Goal: Information Seeking & Learning: Learn about a topic

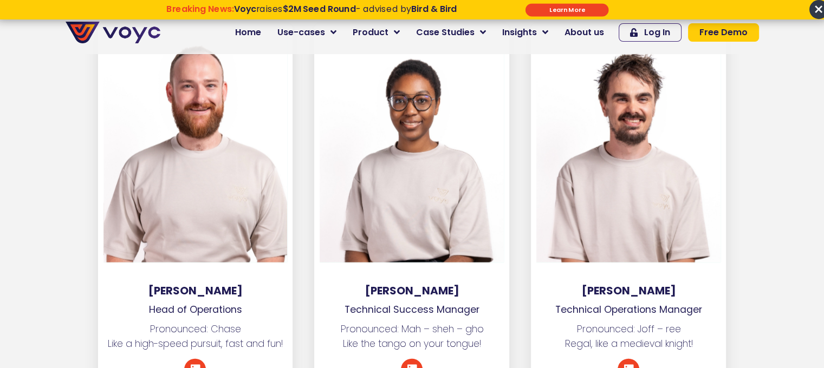
scroll to position [2329, 0]
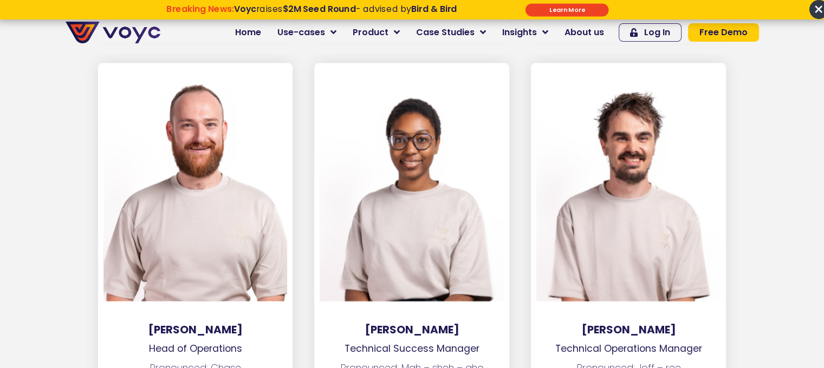
drag, startPoint x: 140, startPoint y: 314, endPoint x: 249, endPoint y: 313, distance: 108.3
click at [249, 323] on h3 "[PERSON_NAME]" at bounding box center [195, 329] width 195 height 13
drag, startPoint x: 258, startPoint y: 314, endPoint x: 144, endPoint y: 309, distance: 114.4
click at [144, 323] on h3 "[PERSON_NAME]" at bounding box center [195, 329] width 195 height 13
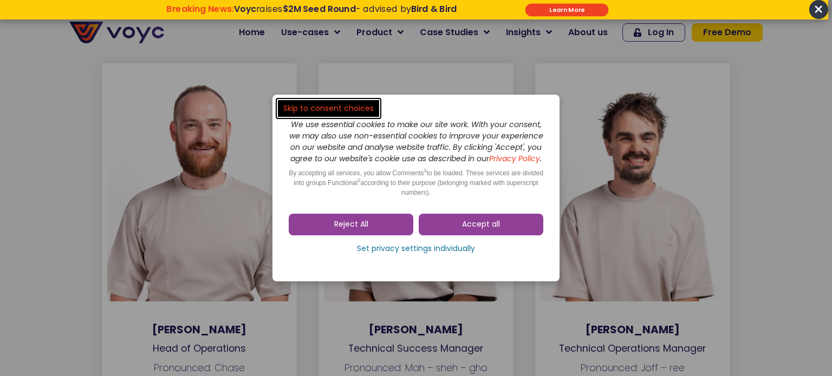
click at [167, 316] on dialog "Skip to consent choices We use essential cookies to make our site work. With yo…" at bounding box center [416, 188] width 832 height 376
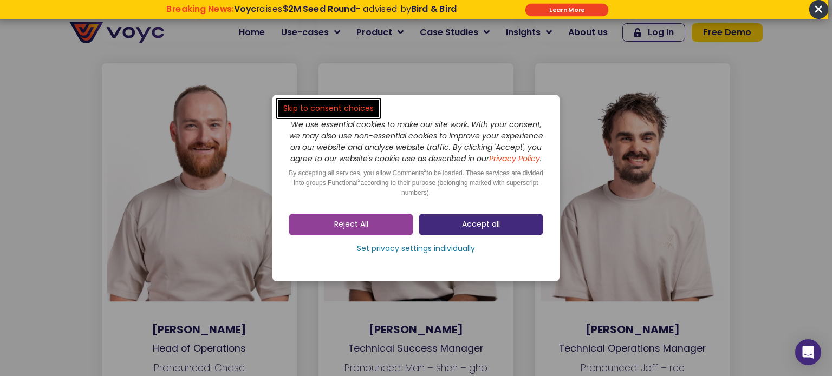
click at [507, 231] on link "Accept all" at bounding box center [481, 225] width 125 height 22
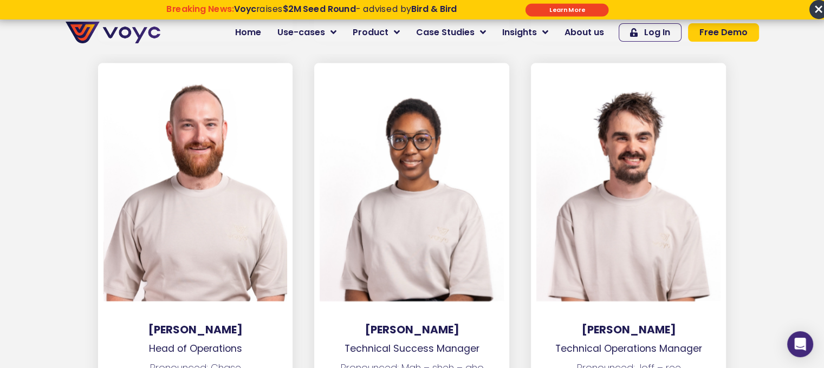
drag, startPoint x: 136, startPoint y: 312, endPoint x: 264, endPoint y: 314, distance: 128.4
click at [264, 323] on h3 "[PERSON_NAME]" at bounding box center [195, 329] width 195 height 13
click at [814, 174] on section "[PERSON_NAME] Head of Operations Pronounced: [PERSON_NAME] Like a high-speed pu…" at bounding box center [412, 263] width 824 height 400
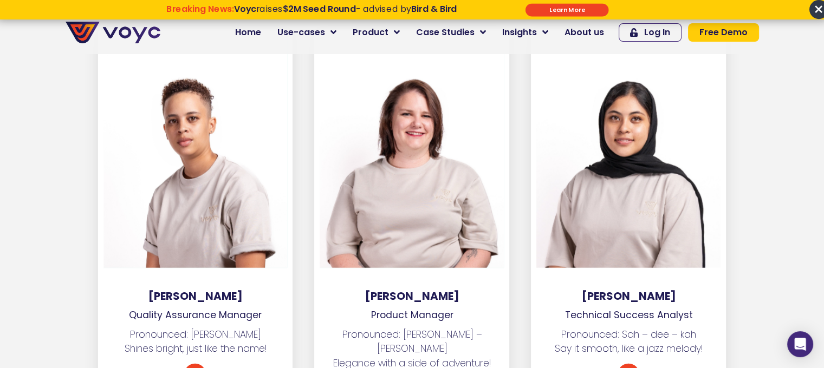
scroll to position [2599, 0]
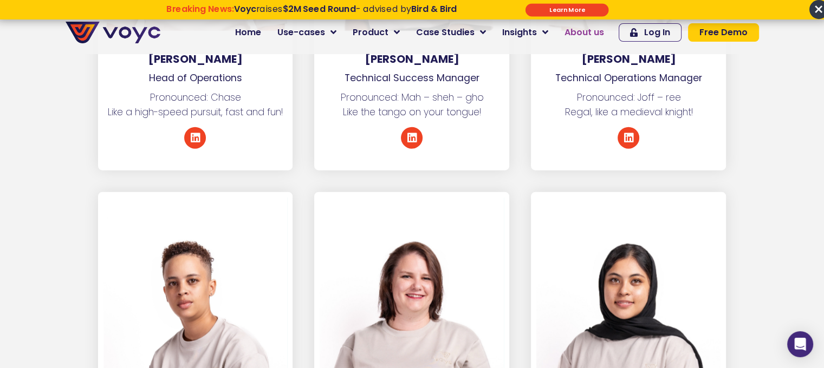
click at [581, 41] on link "About us" at bounding box center [584, 33] width 56 height 22
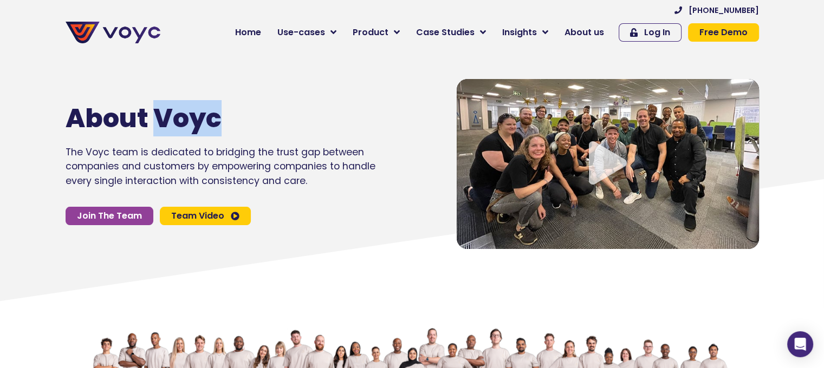
drag, startPoint x: 155, startPoint y: 113, endPoint x: 238, endPoint y: 126, distance: 83.3
click at [238, 126] on h1 "About Voyc" at bounding box center [204, 118] width 277 height 31
